Goal: Transaction & Acquisition: Subscribe to service/newsletter

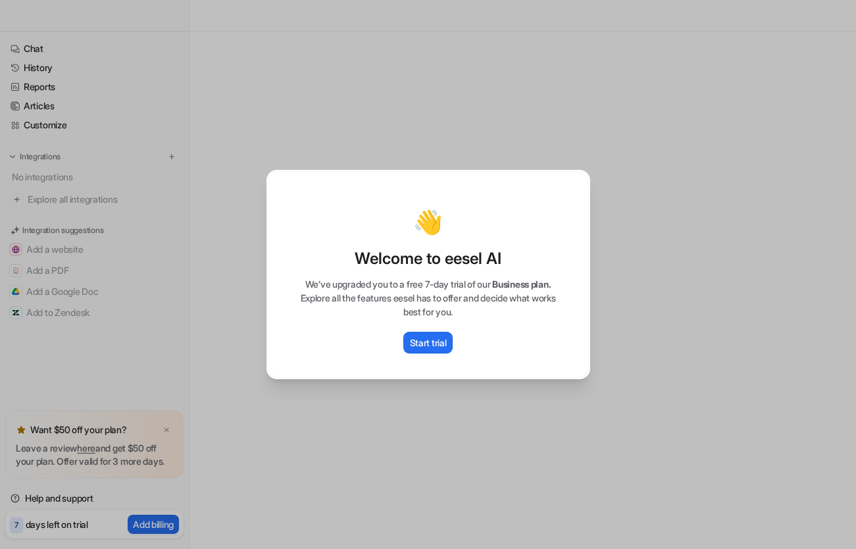
click at [301, 367] on div "👋 Welcome to eesel AI We’ve upgraded you to a free 7-day trial of our Business …" at bounding box center [428, 274] width 321 height 207
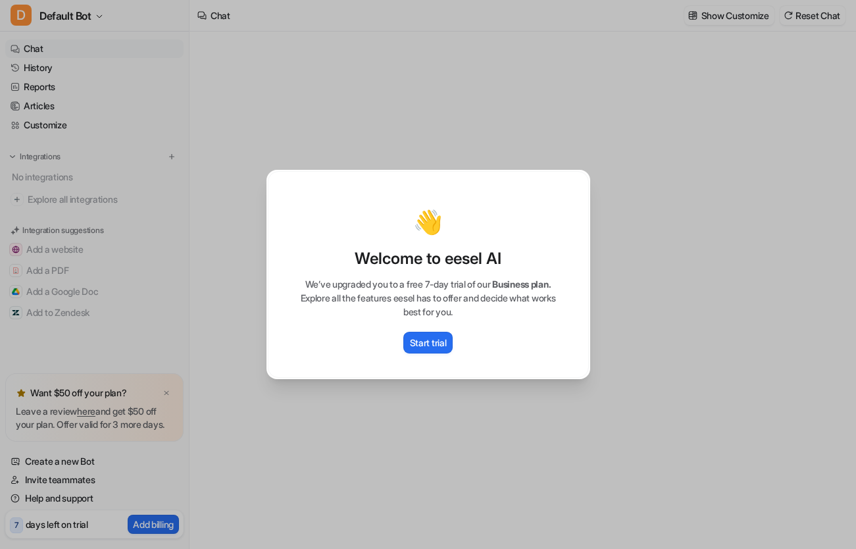
click at [485, 219] on div "👋" at bounding box center [429, 222] width 294 height 26
type textarea "**********"
click at [441, 334] on button "Start trial" at bounding box center [428, 343] width 50 height 22
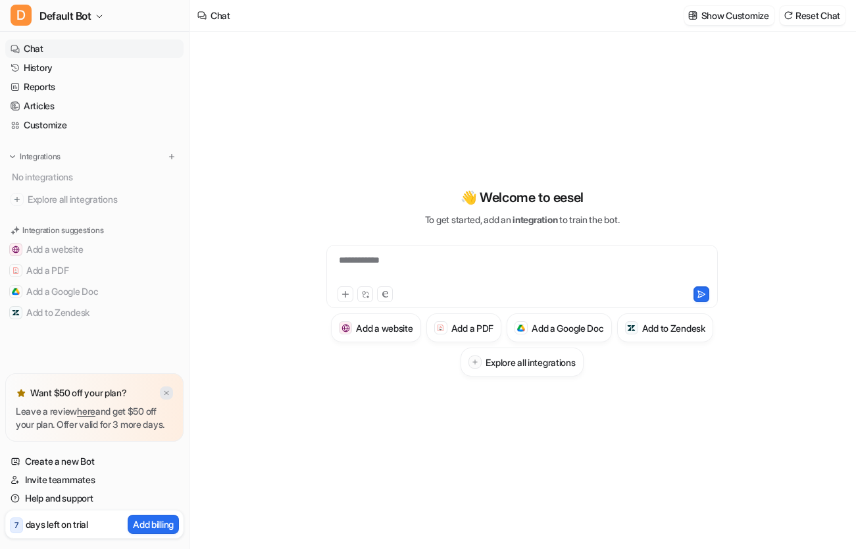
click at [167, 389] on img at bounding box center [167, 393] width 8 height 9
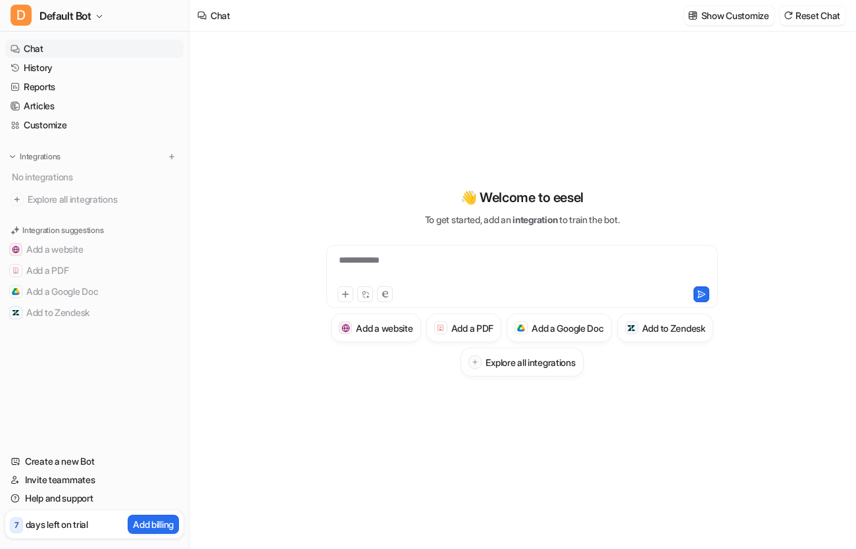
click at [80, 526] on p "days left on trial" at bounding box center [57, 524] width 63 height 14
click at [138, 518] on p "Add billing" at bounding box center [153, 524] width 41 height 14
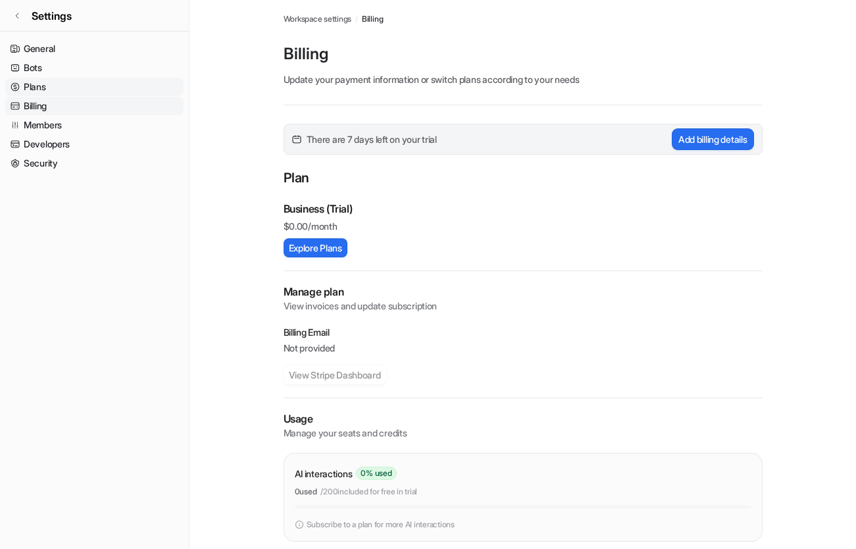
click at [69, 86] on link "Plans" at bounding box center [94, 87] width 178 height 18
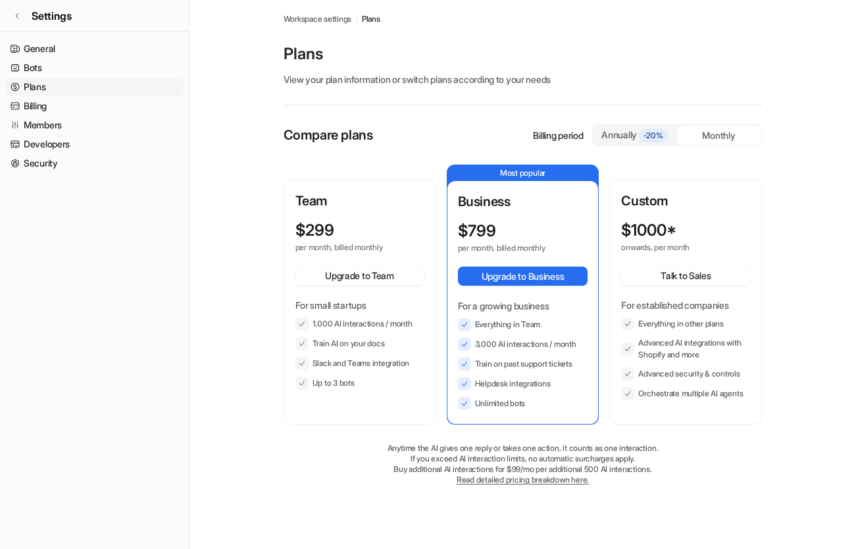
click at [575, 136] on p "Billing period" at bounding box center [558, 135] width 50 height 14
click at [625, 135] on div "Annually -20%" at bounding box center [635, 135] width 74 height 14
click at [720, 130] on div "Monthly" at bounding box center [719, 135] width 84 height 19
